Goal: Register for event/course

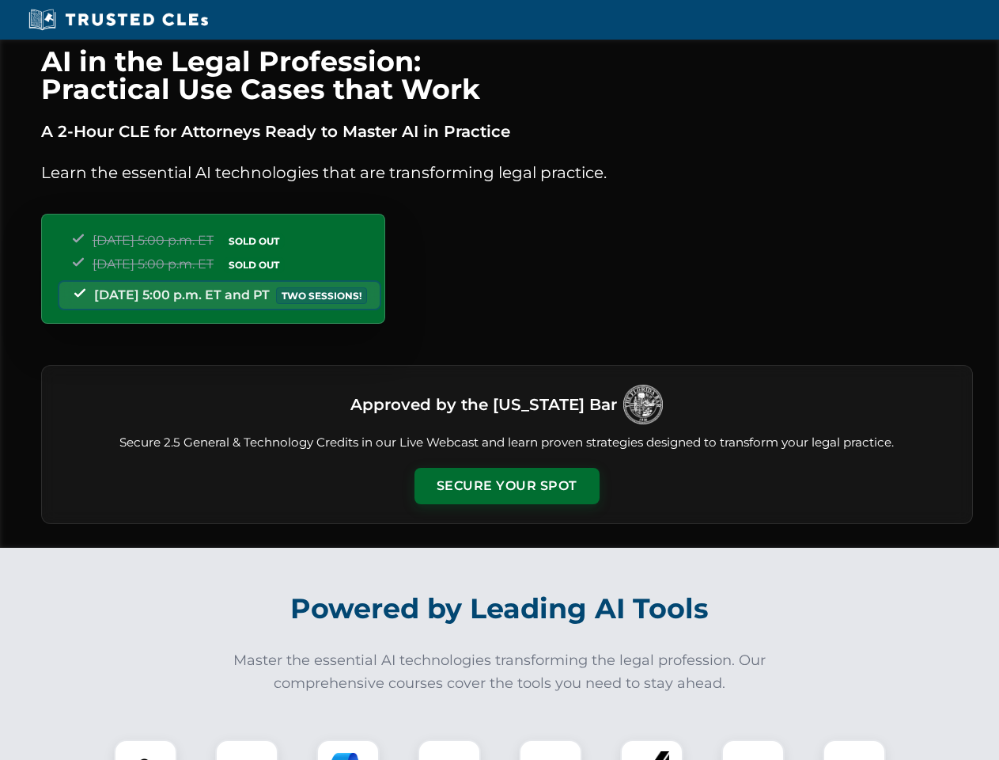
click at [506, 486] on button "Secure Your Spot" at bounding box center [507, 486] width 185 height 36
click at [146, 749] on img at bounding box center [146, 771] width 46 height 46
click at [247, 749] on div at bounding box center [246, 770] width 63 height 63
